Goal: Navigation & Orientation: Find specific page/section

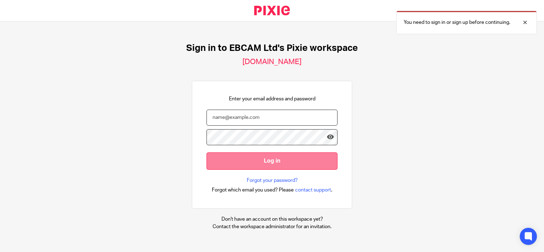
type input "[EMAIL_ADDRESS][DOMAIN_NAME]"
click at [255, 158] on input "Log in" at bounding box center [272, 160] width 131 height 17
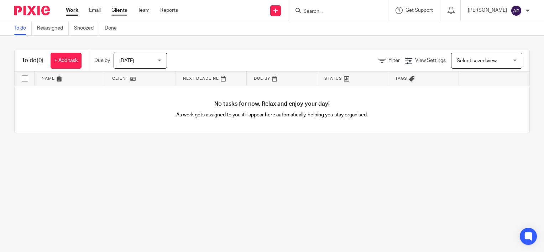
click at [117, 13] on link "Clients" at bounding box center [120, 10] width 16 height 7
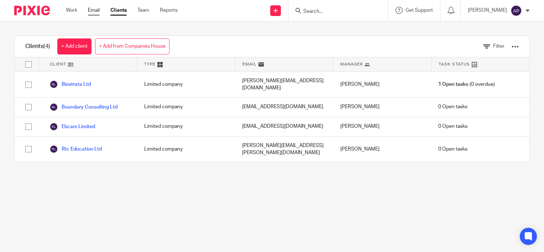
click at [95, 11] on link "Email" at bounding box center [94, 10] width 12 height 7
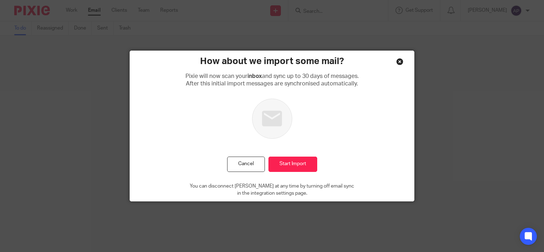
click at [400, 62] on div "Close this dialog window" at bounding box center [400, 61] width 7 height 7
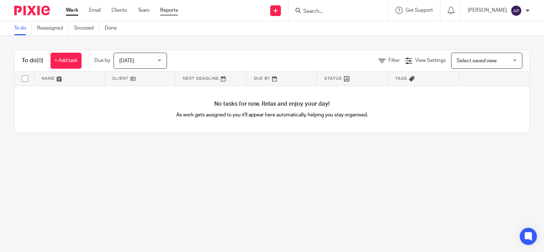
click at [164, 14] on link "Reports" at bounding box center [169, 10] width 18 height 7
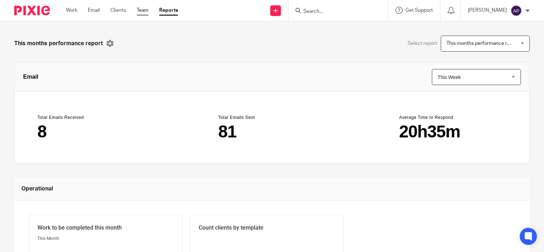
click at [140, 11] on link "Team" at bounding box center [143, 10] width 12 height 7
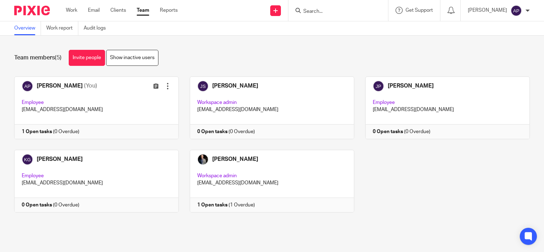
click at [405, 208] on div "[PERSON_NAME] (You) Edit user Transfer Employee [EMAIL_ADDRESS][DOMAIN_NAME] 1 …" at bounding box center [266, 150] width 527 height 147
click at [505, 9] on p "[PERSON_NAME]" at bounding box center [487, 10] width 39 height 7
click at [501, 9] on p "[PERSON_NAME]" at bounding box center [487, 10] width 39 height 7
click at [450, 184] on div "Aaron Potton (You) Edit user Transfer Employee apotton@ebcam.co.uk 1 Open tasks…" at bounding box center [266, 150] width 527 height 147
click at [410, 166] on div "Aaron Potton (You) Edit user Transfer Employee apotton@ebcam.co.uk 1 Open tasks…" at bounding box center [266, 150] width 527 height 147
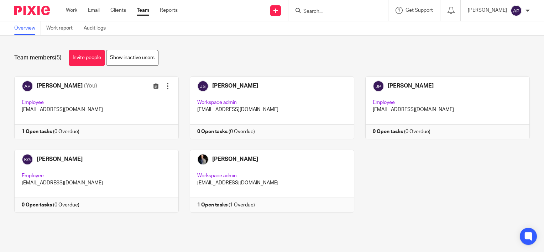
click at [410, 162] on div "Aaron Potton (You) Edit user Transfer Employee apotton@ebcam.co.uk 1 Open tasks…" at bounding box center [266, 150] width 527 height 147
drag, startPoint x: 410, startPoint y: 162, endPoint x: 445, endPoint y: 193, distance: 46.2
click at [445, 193] on div "Aaron Potton (You) Edit user Transfer Employee apotton@ebcam.co.uk 1 Open tasks…" at bounding box center [266, 150] width 527 height 147
click at [409, 203] on div "Aaron Potton (You) Edit user Transfer Employee apotton@ebcam.co.uk 1 Open tasks…" at bounding box center [266, 150] width 527 height 147
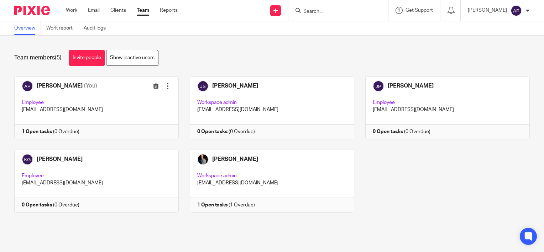
click at [394, 201] on div "Aaron Potton (You) Edit user Transfer Employee apotton@ebcam.co.uk 1 Open tasks…" at bounding box center [266, 150] width 527 height 147
click at [410, 191] on div "Aaron Potton (You) Edit user Transfer Employee apotton@ebcam.co.uk 1 Open tasks…" at bounding box center [266, 150] width 527 height 147
